Goal: Find contact information: Find contact information

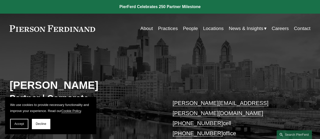
scroll to position [51, 0]
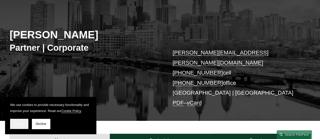
click at [16, 128] on button "Accept" at bounding box center [19, 124] width 18 height 10
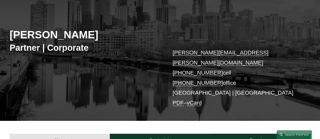
click at [201, 100] on link "vCard" at bounding box center [194, 103] width 15 height 6
drag, startPoint x: 0, startPoint y: 106, endPoint x: 3, endPoint y: 103, distance: 4.3
click at [0, 106] on div "[PERSON_NAME] Partner | Corporate [PERSON_NAME][EMAIL_ADDRESS][PERSON_NAME][DOM…" at bounding box center [160, 62] width 320 height 118
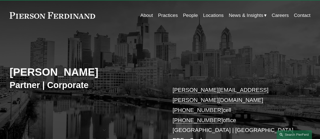
scroll to position [0, 0]
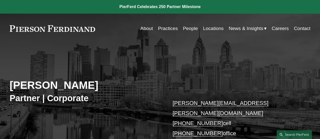
drag, startPoint x: 207, startPoint y: 29, endPoint x: 207, endPoint y: 26, distance: 3.1
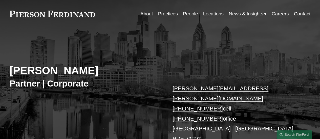
scroll to position [25, 0]
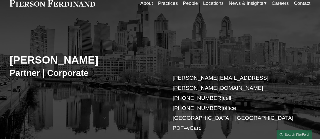
click at [12, 96] on div "Jonathan Rosan Partner | Corporate jonathan.rosan@pierferd.com +1.610.952.5708 …" at bounding box center [160, 87] width 320 height 118
click at [278, 88] on p "jonathan.rosan@pierferd.com +1.610.952.5708 cell +1.484.253.6329 office Philade…" at bounding box center [234, 103] width 125 height 60
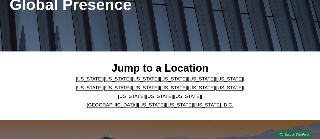
scroll to position [101, 0]
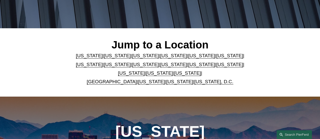
click at [157, 74] on link "[US_STATE]" at bounding box center [159, 73] width 27 height 5
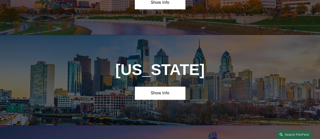
scroll to position [1389, 0]
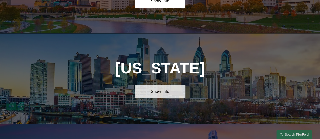
click at [159, 85] on link "Show Info" at bounding box center [160, 91] width 50 height 13
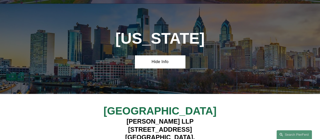
scroll to position [1440, 0]
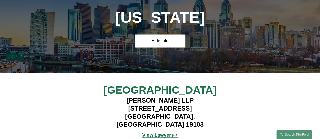
drag, startPoint x: 109, startPoint y: 76, endPoint x: 240, endPoint y: 74, distance: 131.0
click at [240, 84] on div "[GEOGRAPHIC_DATA] [PERSON_NAME] LLP [STREET_ADDRESS] View Lawyers ➔" at bounding box center [160, 113] width 320 height 58
copy h4 "[STREET_ADDRESS]"
click at [138, 97] on h4 "[PERSON_NAME] LLP [STREET_ADDRESS]" at bounding box center [159, 113] width 125 height 32
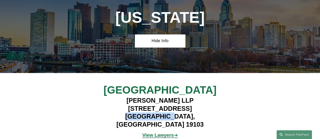
click at [138, 97] on h4 "[PERSON_NAME] LLP [STREET_ADDRESS]" at bounding box center [159, 113] width 125 height 32
copy h4 "[GEOGRAPHIC_DATA]"
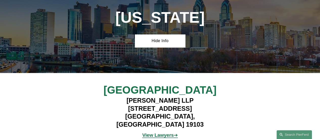
click at [5, 84] on div "[GEOGRAPHIC_DATA] [PERSON_NAME] LLP [STREET_ADDRESS] View Lawyers ➔" at bounding box center [160, 113] width 320 height 58
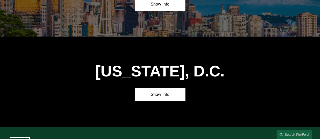
scroll to position [1979, 0]
